Goal: Task Accomplishment & Management: Use online tool/utility

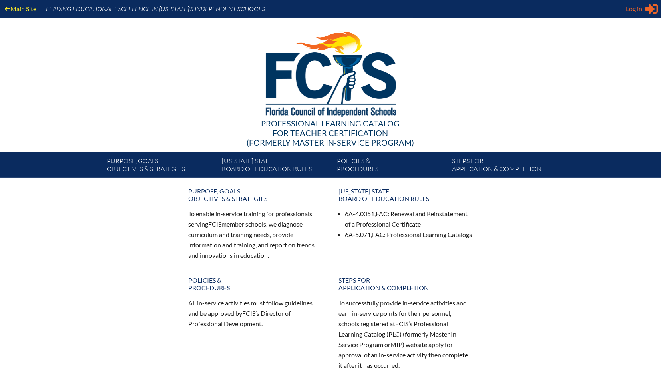
type input "[EMAIL_ADDRESS][DOMAIN_NAME]"
click at [647, 9] on icon at bounding box center [651, 9] width 13 height 10
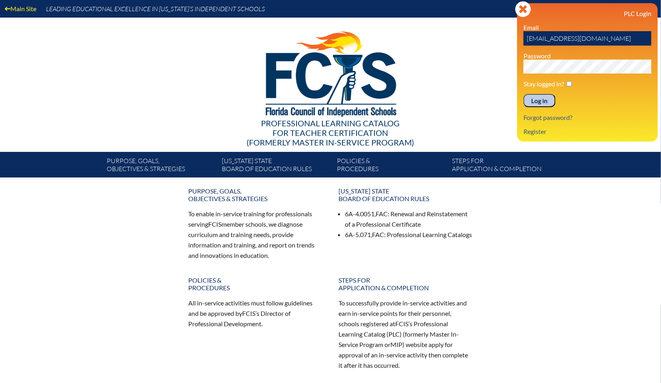
click at [541, 102] on input "Log in" at bounding box center [539, 101] width 32 height 14
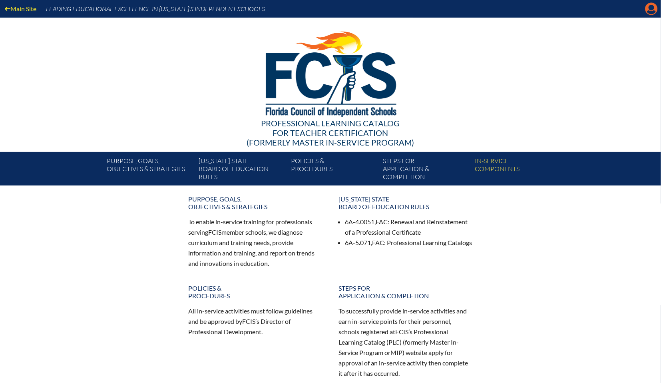
click at [649, 10] on icon at bounding box center [651, 9] width 12 height 12
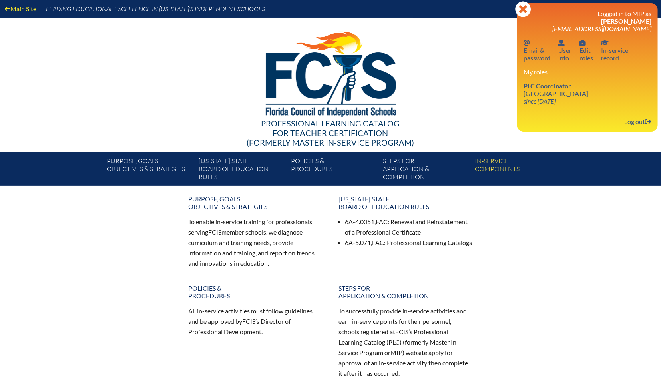
click at [459, 92] on div at bounding box center [330, 73] width 460 height 110
click at [478, 86] on div at bounding box center [330, 73] width 460 height 110
click at [544, 97] on icon "since [DATE]" at bounding box center [539, 101] width 32 height 8
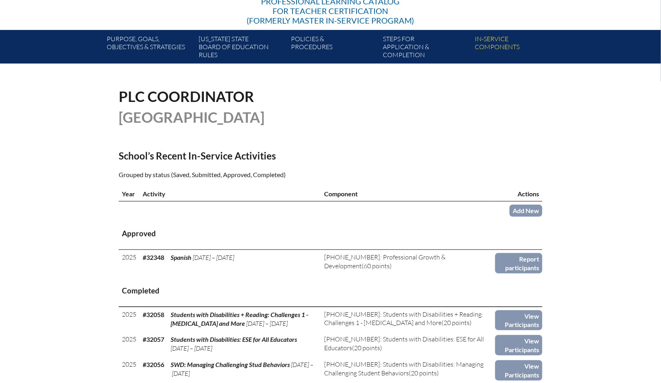
scroll to position [123, 0]
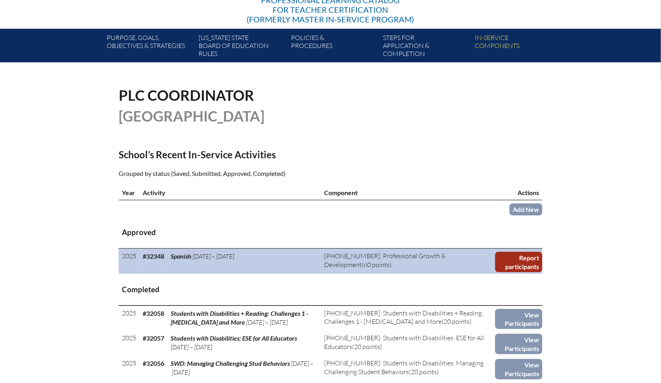
click at [523, 260] on link "Report participants" at bounding box center [518, 262] width 47 height 20
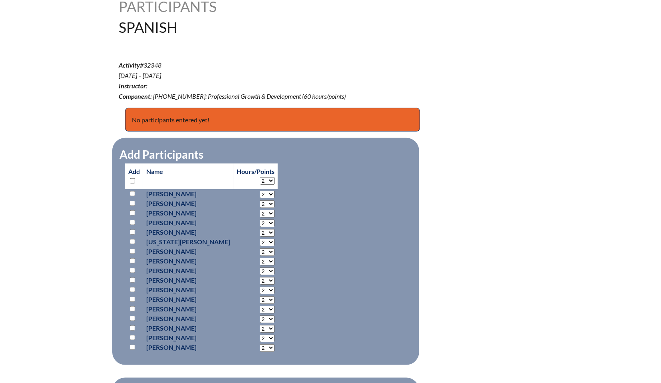
scroll to position [240, 0]
